Goal: Information Seeking & Learning: Learn about a topic

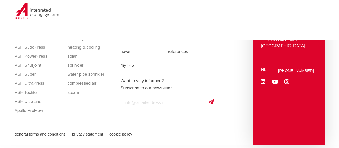
click at [130, 124] on div "general terms and conditions | privacy statement | cookie policy" at bounding box center [169, 133] width 315 height 19
click at [226, 69] on ul "downloads contact about us work at news references my IPS" at bounding box center [178, 44] width 116 height 55
click at [24, 41] on link "VSH XPress" at bounding box center [39, 38] width 48 height 9
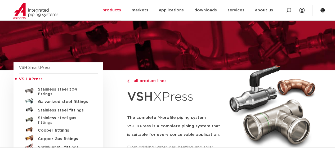
scroll to position [79, 0]
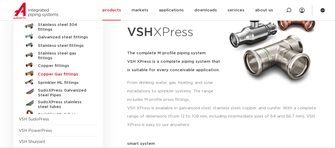
click at [44, 72] on font "Copper Gas fittings" at bounding box center [58, 74] width 40 height 4
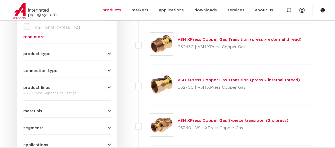
scroll to position [53, 0]
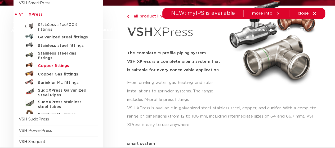
click at [57, 64] on font "Copper fittings" at bounding box center [53, 66] width 31 height 4
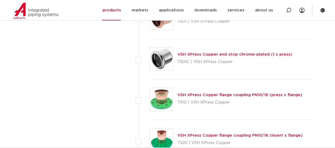
scroll to position [2330, 0]
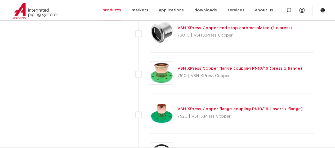
click at [200, 66] on font "VSH XPress Copper flange coupling PN10/16 (press x flange)" at bounding box center [239, 68] width 125 height 4
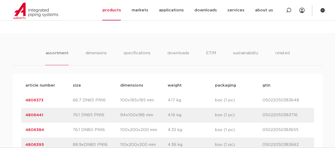
scroll to position [371, 0]
